Goal: Find specific page/section: Find specific page/section

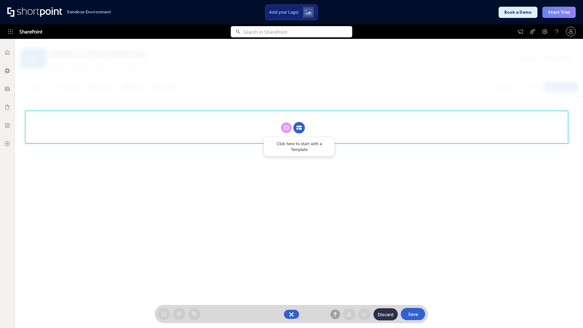
click at [299, 128] on circle at bounding box center [300, 128] width 12 height 12
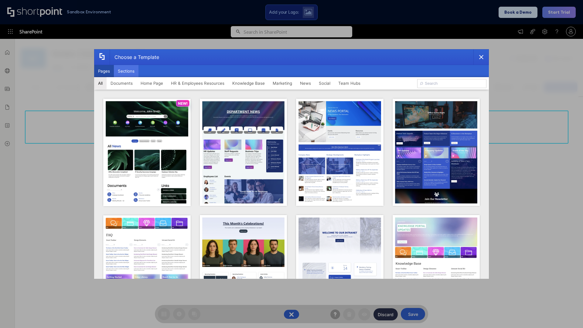
click at [126, 71] on button "Sections" at bounding box center [126, 71] width 25 height 12
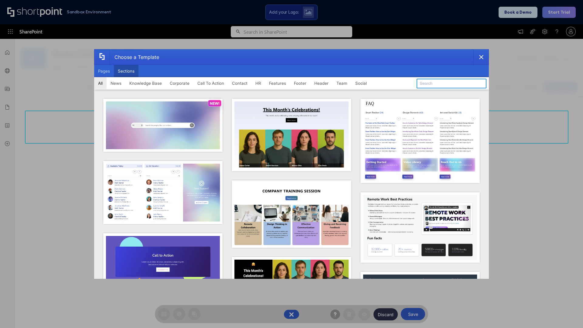
type input "Header 4"
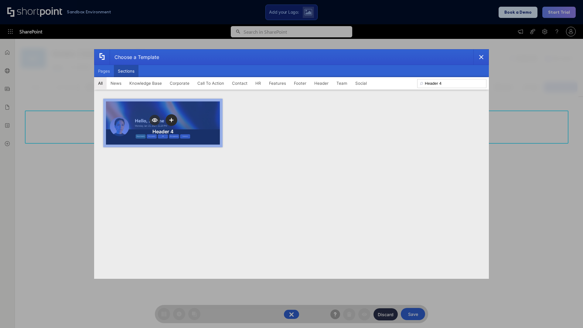
click at [171, 120] on icon "template selector" at bounding box center [171, 120] width 4 height 4
